Goal: Check status: Check status

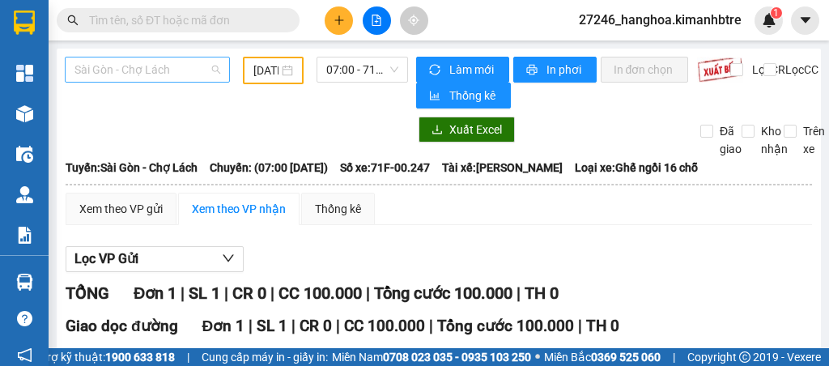
click at [189, 77] on span "Sài Gòn - Chợ Lách" at bounding box center [147, 69] width 146 height 24
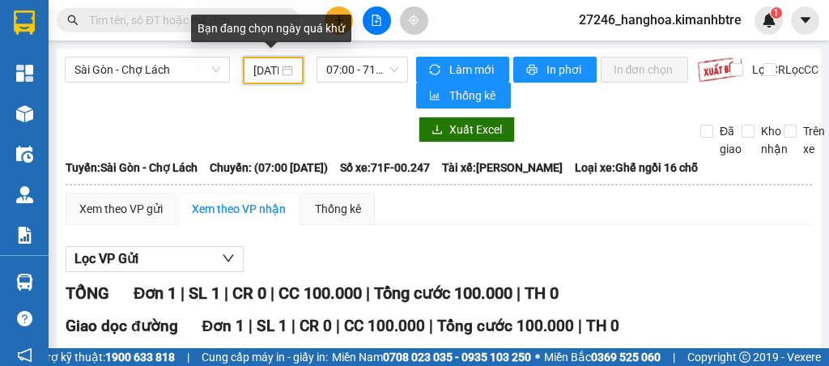
click at [257, 73] on input "[DATE]" at bounding box center [266, 71] width 26 height 18
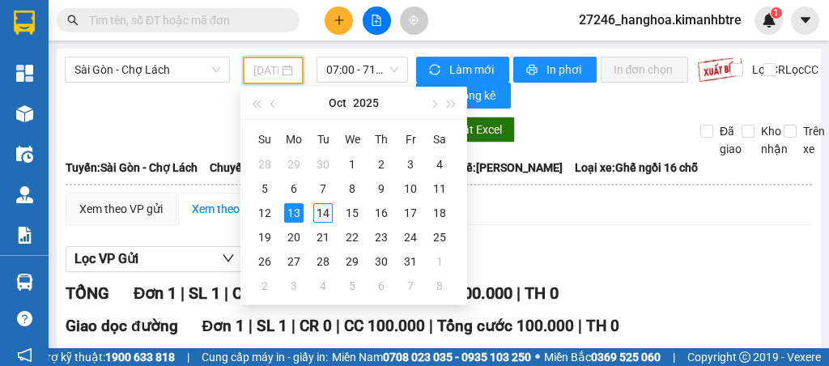
click at [325, 213] on div "14" at bounding box center [322, 212] width 19 height 19
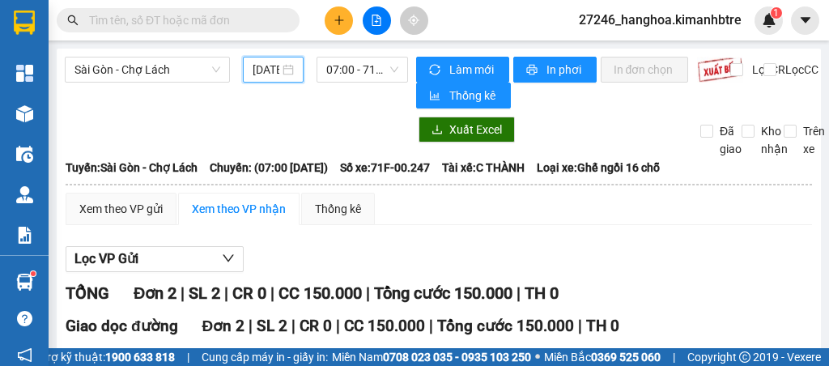
click at [264, 67] on input "[DATE]" at bounding box center [267, 70] width 28 height 18
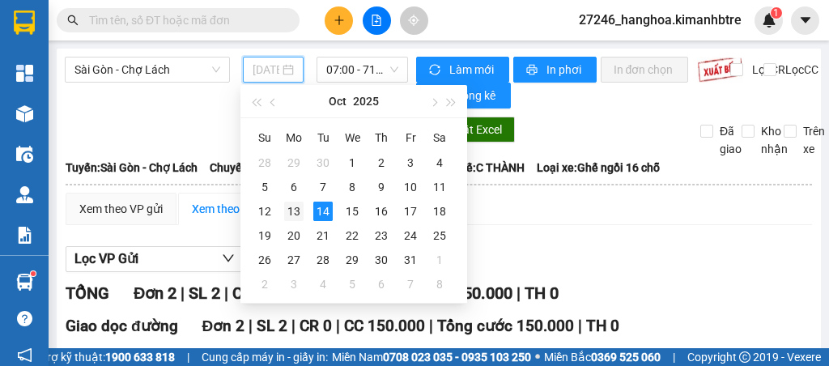
click at [299, 213] on div "13" at bounding box center [293, 211] width 19 height 19
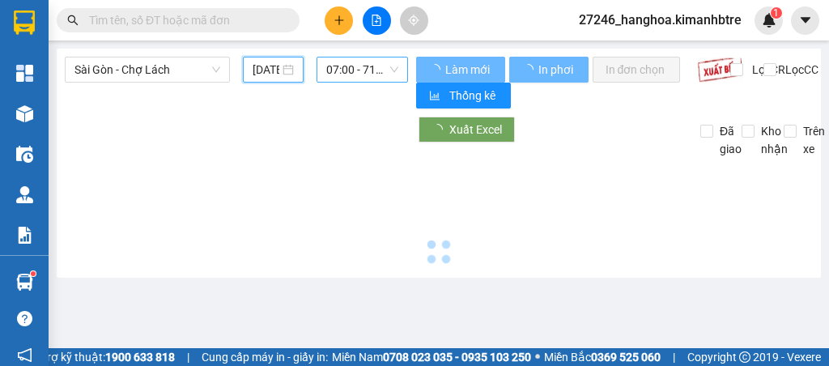
type input "[DATE]"
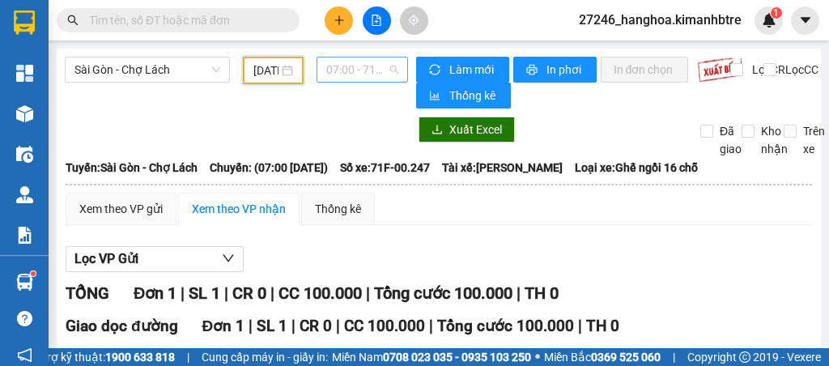
click at [359, 73] on span "07:00 - 71F-00.247" at bounding box center [361, 69] width 71 height 24
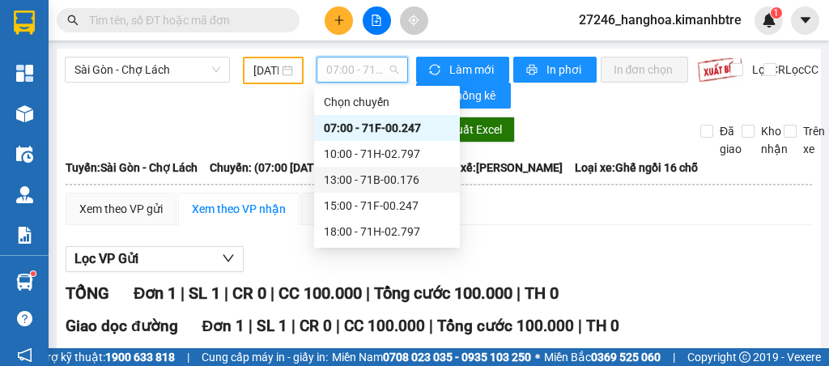
click at [376, 184] on div "13:00 - 71B-00.176" at bounding box center [387, 180] width 126 height 18
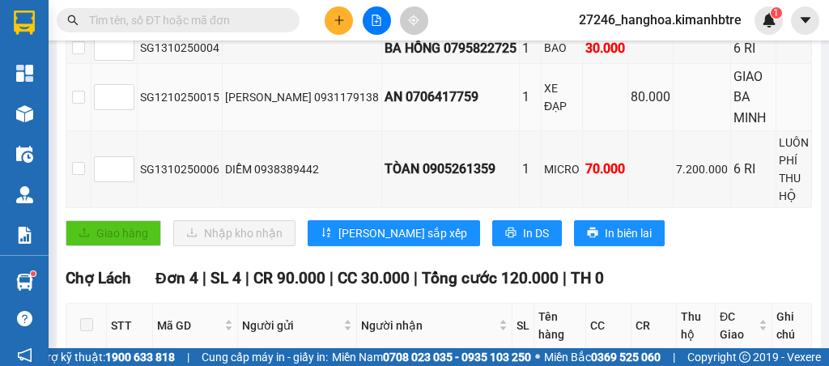
scroll to position [377, 0]
